Goal: Feedback & Contribution: Contribute content

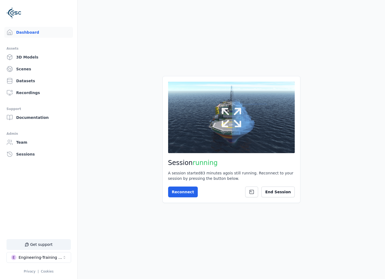
click at [225, 126] on icon at bounding box center [231, 117] width 19 height 19
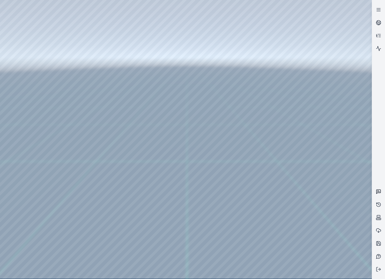
click at [380, 186] on link at bounding box center [378, 191] width 13 height 13
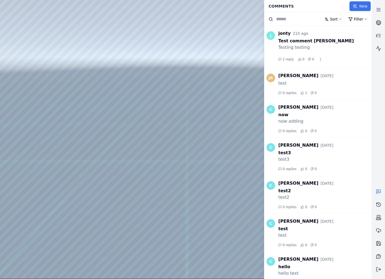
click at [361, 9] on button "New" at bounding box center [359, 6] width 21 height 10
click at [375, 74] on div at bounding box center [378, 139] width 13 height 272
click at [356, 5] on icon at bounding box center [354, 6] width 3 height 4
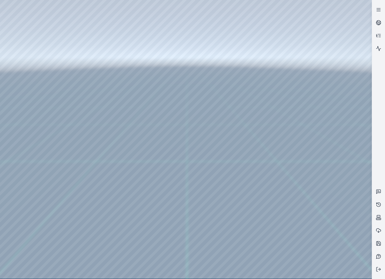
click at [194, 140] on div at bounding box center [186, 139] width 372 height 278
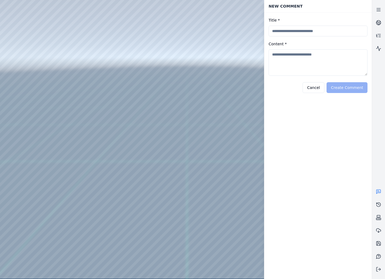
click at [280, 36] on input "Title *" at bounding box center [317, 31] width 99 height 11
type input "**********"
type textarea "****"
click at [351, 91] on button "Create Comment" at bounding box center [346, 87] width 41 height 11
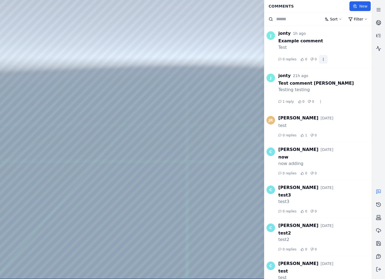
click at [321, 59] on html "Support Comments New Sort Filter J jonty 1h ago Example comment Test 0 replies …" at bounding box center [192, 139] width 385 height 279
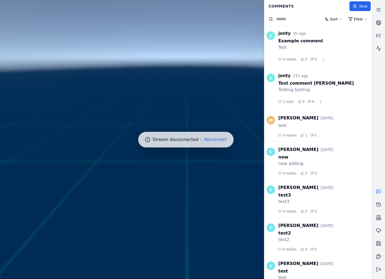
click at [211, 146] on div at bounding box center [186, 139] width 376 height 283
click at [216, 139] on button "Reconnect" at bounding box center [215, 139] width 23 height 4
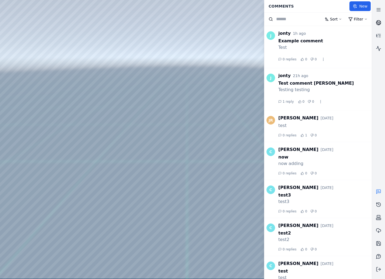
click at [381, 20] on link at bounding box center [378, 22] width 13 height 13
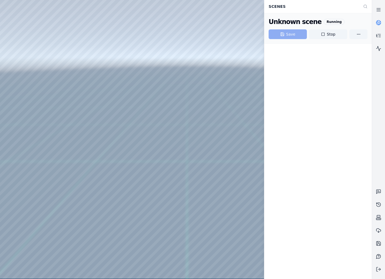
click at [381, 21] on icon at bounding box center [378, 22] width 5 height 5
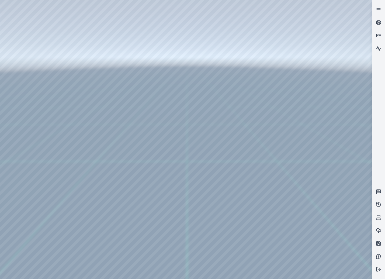
click at [18, 70] on div at bounding box center [186, 139] width 372 height 278
click at [25, 61] on div at bounding box center [186, 139] width 372 height 278
click at [27, 79] on div at bounding box center [186, 139] width 372 height 278
click at [126, 90] on div at bounding box center [186, 139] width 372 height 278
click at [180, 122] on div at bounding box center [186, 139] width 372 height 278
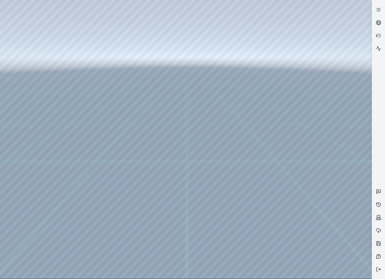
click at [180, 124] on div at bounding box center [186, 139] width 372 height 278
drag, startPoint x: 182, startPoint y: 122, endPoint x: 203, endPoint y: 161, distance: 44.8
drag, startPoint x: 204, startPoint y: 172, endPoint x: 179, endPoint y: 151, distance: 32.2
drag, startPoint x: 180, startPoint y: 155, endPoint x: 212, endPoint y: 156, distance: 31.8
click at [211, 156] on div at bounding box center [186, 139] width 372 height 278
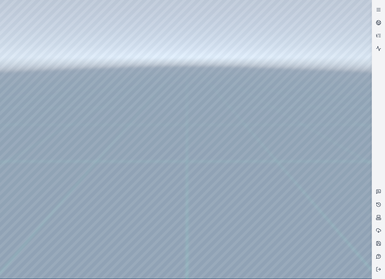
drag, startPoint x: 203, startPoint y: 155, endPoint x: 186, endPoint y: 165, distance: 20.0
click at [208, 121] on div at bounding box center [186, 139] width 372 height 278
drag, startPoint x: 208, startPoint y: 128, endPoint x: 195, endPoint y: 107, distance: 24.6
click at [382, 14] on link at bounding box center [378, 9] width 13 height 13
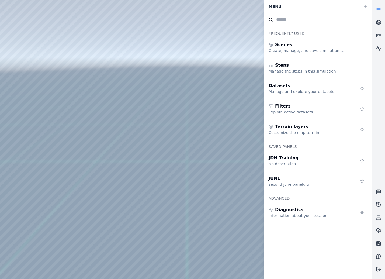
click at [382, 14] on link at bounding box center [378, 9] width 13 height 13
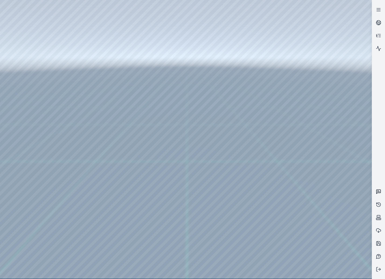
click at [377, 188] on link at bounding box center [378, 191] width 13 height 13
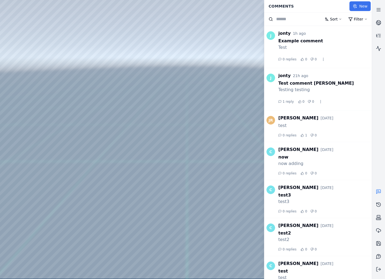
click at [355, 4] on icon at bounding box center [354, 6] width 4 height 4
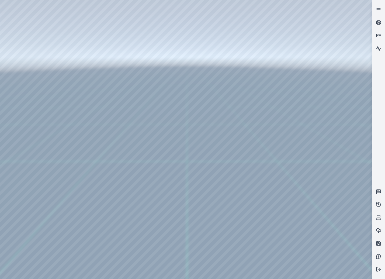
click at [202, 155] on div at bounding box center [186, 139] width 372 height 278
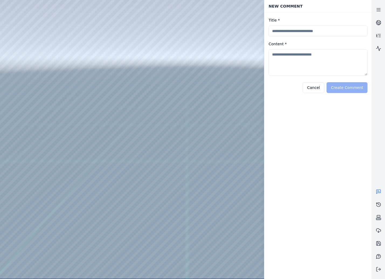
click at [280, 27] on input "Title *" at bounding box center [317, 31] width 99 height 11
type input "****"
click at [287, 54] on textarea "Content *" at bounding box center [317, 62] width 99 height 26
type textarea "****"
click at [351, 85] on button "Create Comment" at bounding box center [346, 87] width 41 height 11
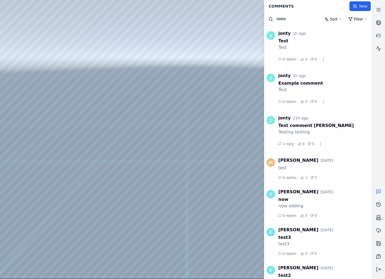
click at [194, 141] on div at bounding box center [186, 139] width 372 height 278
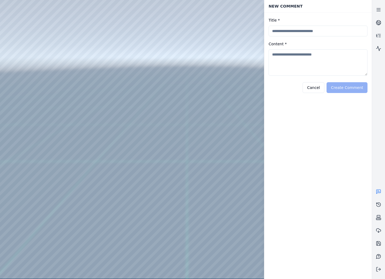
click at [180, 117] on div at bounding box center [186, 139] width 372 height 278
click at [189, 134] on div at bounding box center [186, 139] width 372 height 278
click at [232, 143] on div at bounding box center [186, 139] width 372 height 278
click at [376, 13] on link at bounding box center [378, 9] width 13 height 13
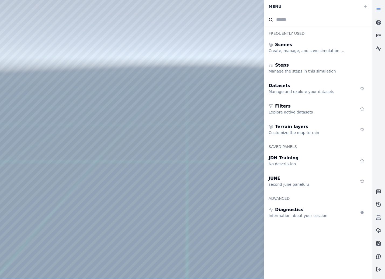
click at [197, 144] on div at bounding box center [186, 139] width 372 height 278
drag, startPoint x: 197, startPoint y: 144, endPoint x: 181, endPoint y: 122, distance: 27.6
